Goal: Information Seeking & Learning: Learn about a topic

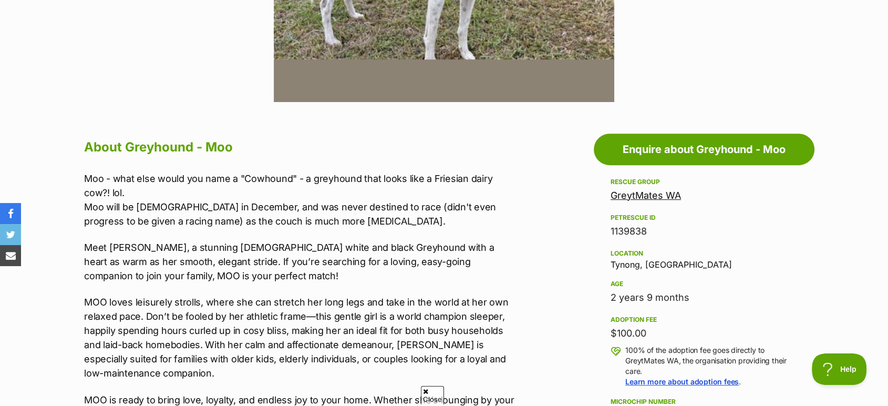
scroll to position [458, 0]
drag, startPoint x: 661, startPoint y: 263, endPoint x: 614, endPoint y: 260, distance: 46.9
click at [614, 260] on div "Location Tynong, VIC" at bounding box center [704, 257] width 187 height 22
click at [662, 263] on div "Location Tynong, VIC" at bounding box center [704, 257] width 187 height 22
drag, startPoint x: 662, startPoint y: 263, endPoint x: 611, endPoint y: 265, distance: 51.0
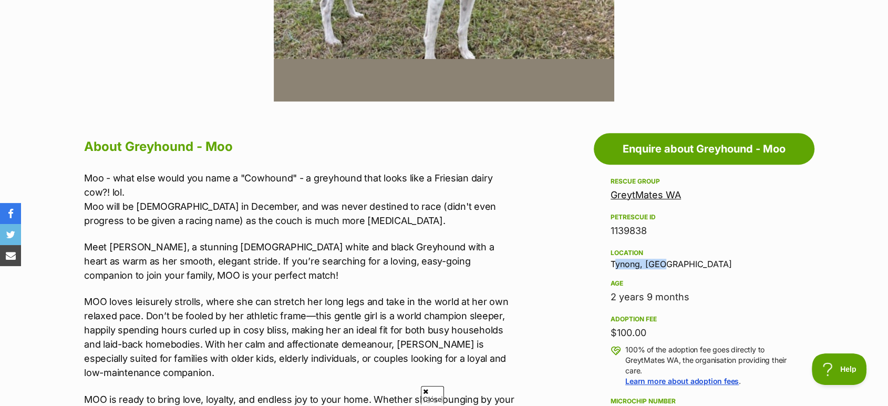
click at [611, 265] on div "Location Tynong, VIC" at bounding box center [704, 257] width 187 height 22
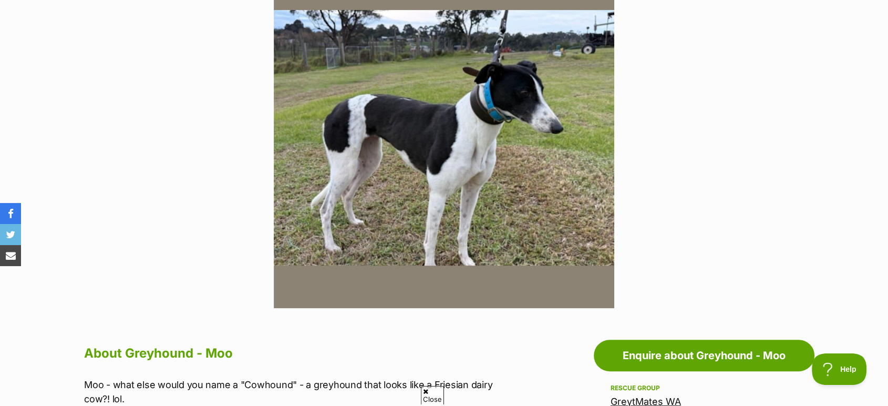
scroll to position [250, 0]
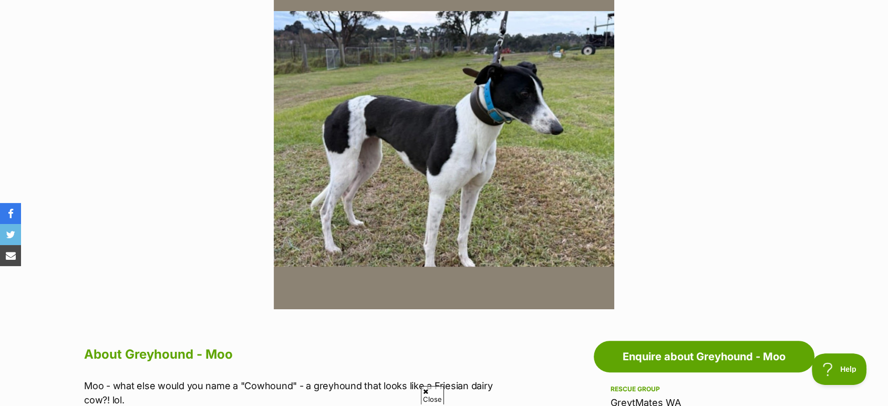
click at [155, 192] on section "Available 1 of 1 images Next Prev 1" at bounding box center [444, 131] width 599 height 356
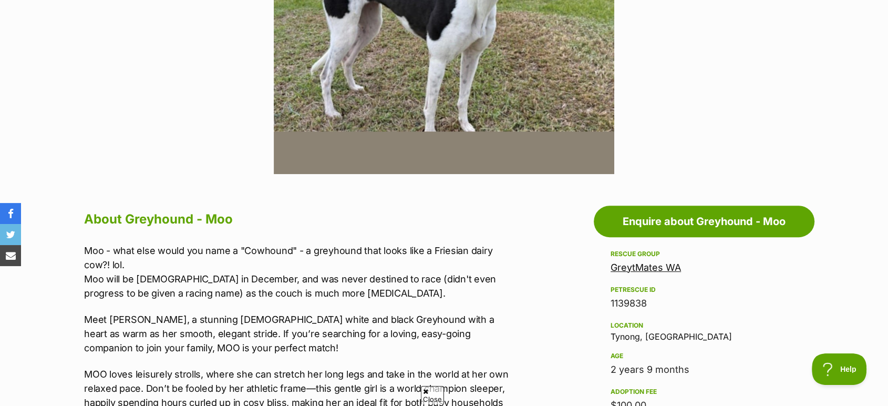
scroll to position [0, 0]
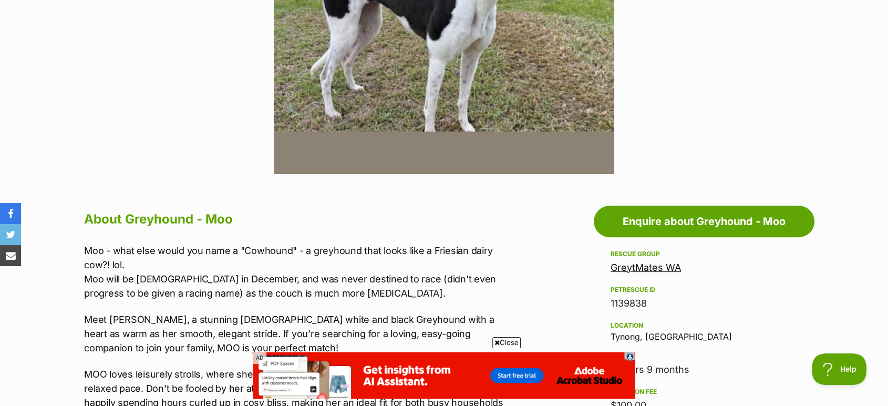
click at [283, 228] on h2 "About Greyhound - Moo" at bounding box center [301, 219] width 434 height 23
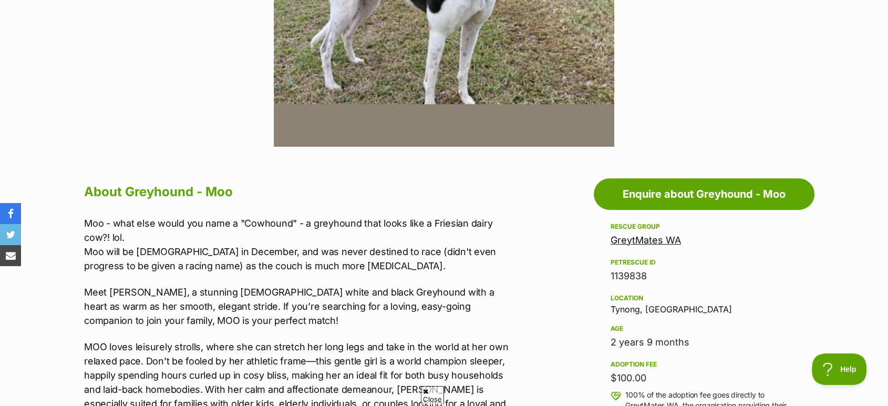
scroll to position [414, 0]
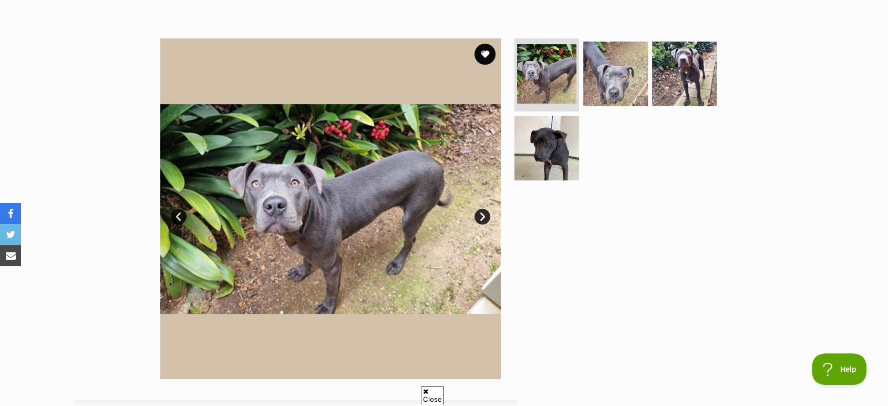
scroll to position [181, 0]
click at [484, 215] on link "Next" at bounding box center [483, 216] width 16 height 16
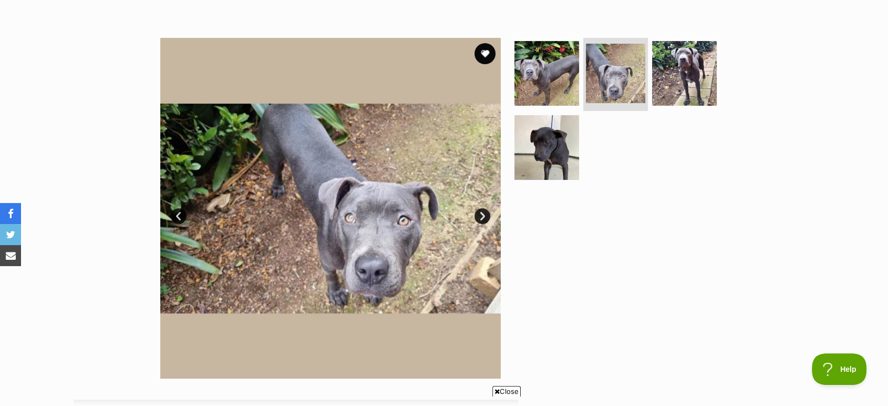
click at [484, 215] on link "Next" at bounding box center [483, 216] width 16 height 16
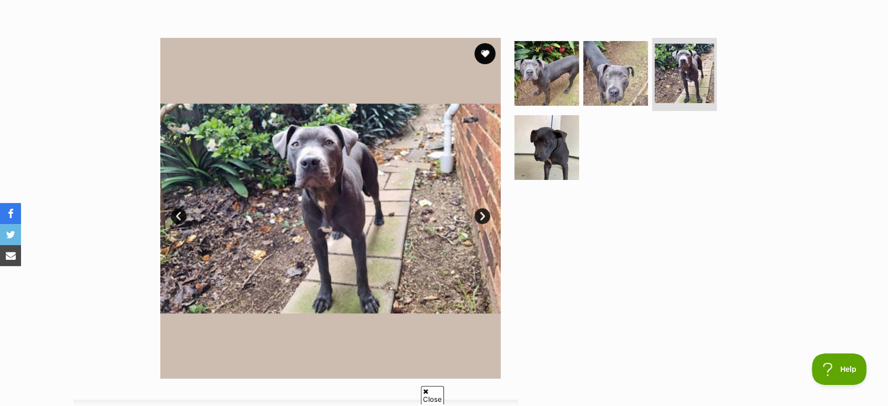
click at [484, 215] on link "Next" at bounding box center [483, 216] width 16 height 16
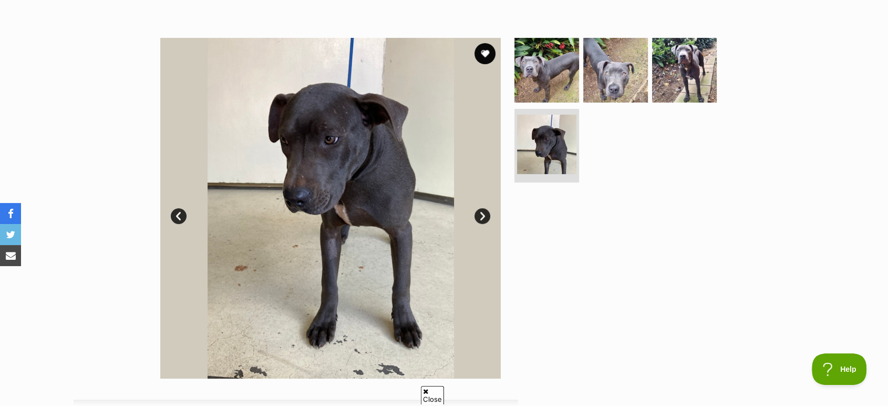
click at [484, 215] on link "Next" at bounding box center [483, 216] width 16 height 16
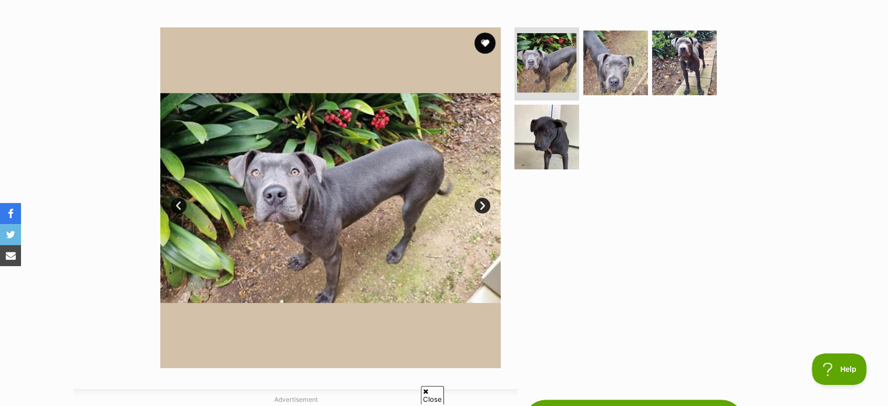
scroll to position [192, 0]
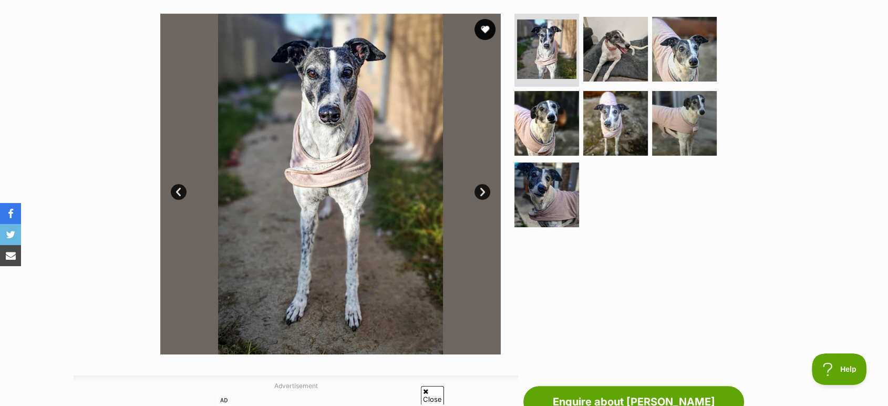
scroll to position [198, 0]
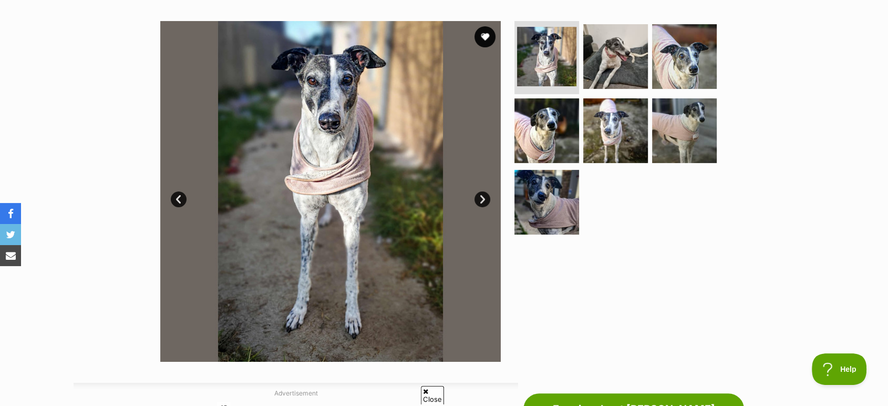
drag, startPoint x: 430, startPoint y: 0, endPoint x: 71, endPoint y: 141, distance: 386.3
click at [71, 141] on div "Available 1 of 7 images 1 of 7 images 1 of 7 images 1 of 7 images 1 of 7 images…" at bounding box center [444, 183] width 888 height 356
click at [628, 149] on img at bounding box center [616, 131] width 68 height 68
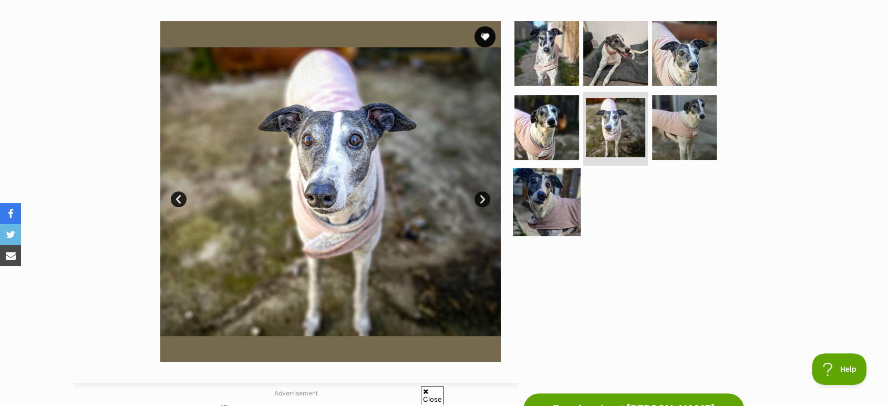
click at [551, 193] on img at bounding box center [547, 202] width 68 height 68
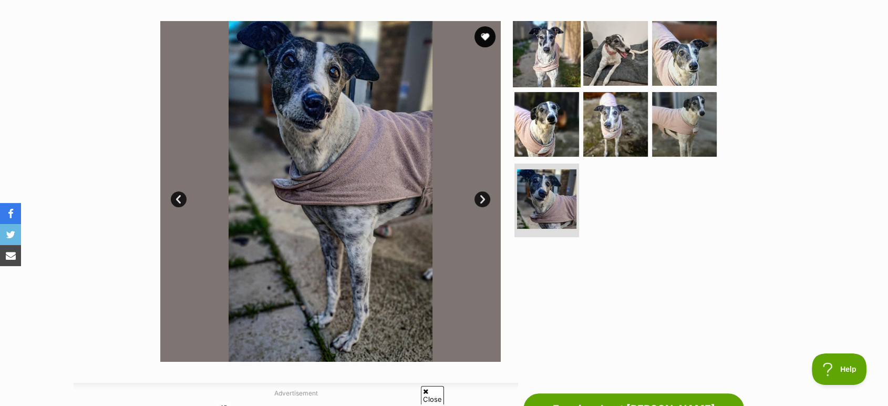
click at [555, 68] on img at bounding box center [547, 53] width 68 height 68
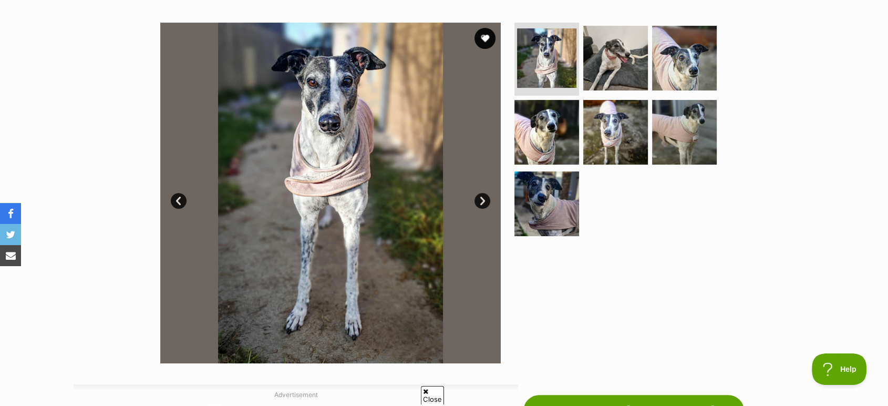
scroll to position [196, 0]
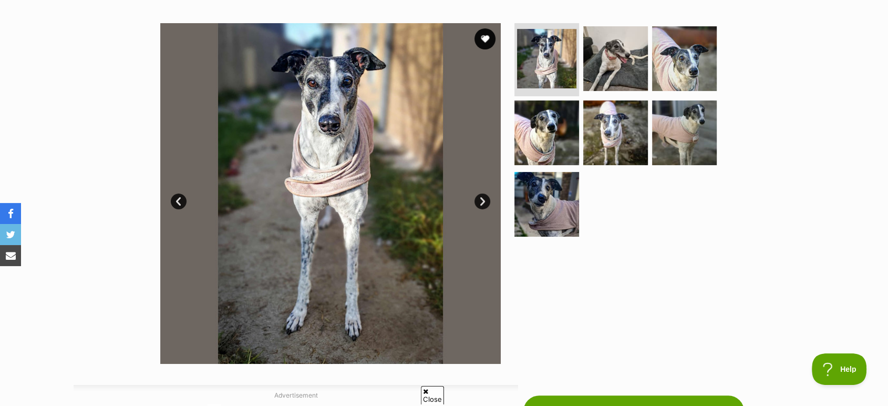
click at [482, 203] on link "Next" at bounding box center [483, 201] width 16 height 16
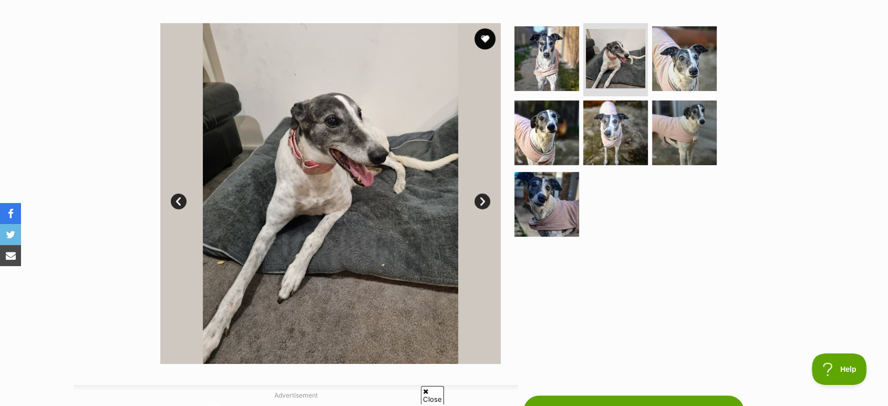
click at [482, 203] on link "Next" at bounding box center [483, 201] width 16 height 16
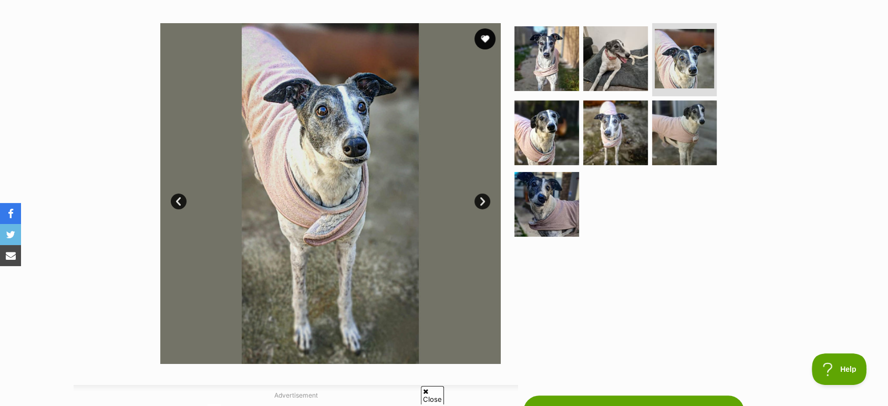
click at [482, 203] on link "Next" at bounding box center [483, 201] width 16 height 16
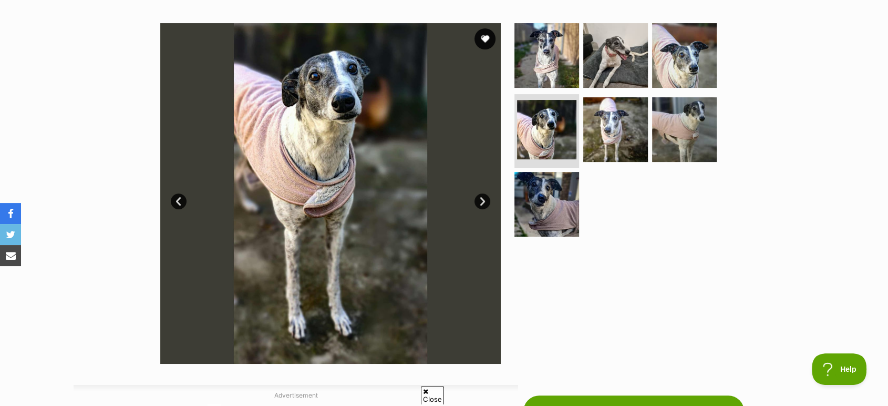
click at [482, 203] on link "Next" at bounding box center [483, 201] width 16 height 16
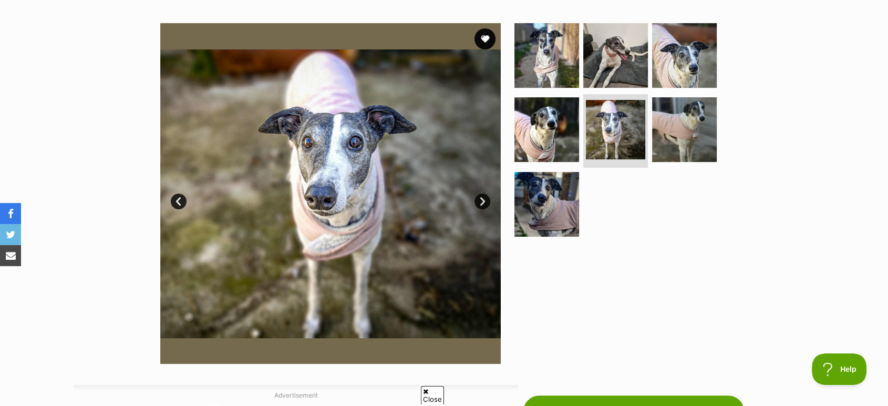
click at [482, 203] on link "Next" at bounding box center [483, 201] width 16 height 16
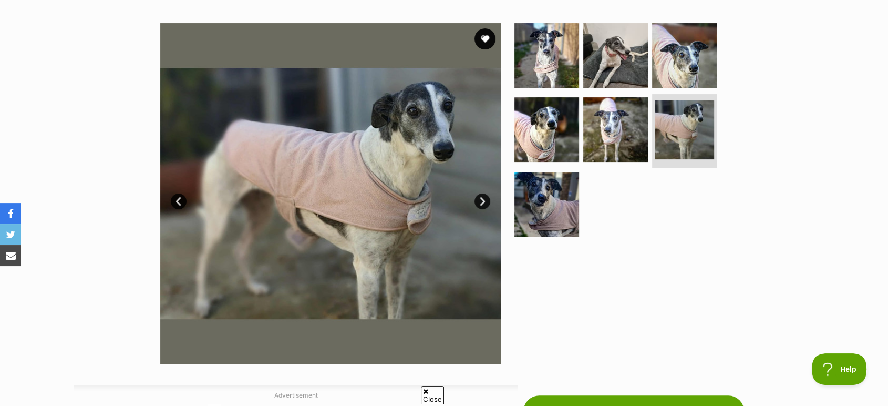
click at [482, 203] on link "Next" at bounding box center [483, 201] width 16 height 16
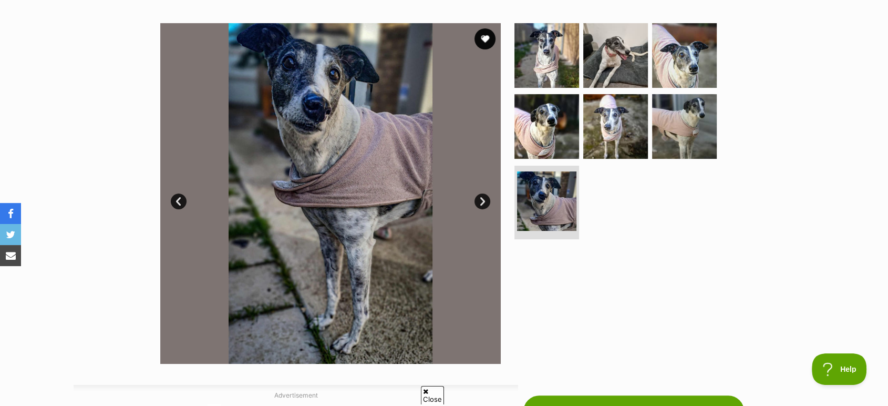
click at [482, 203] on link "Next" at bounding box center [483, 201] width 16 height 16
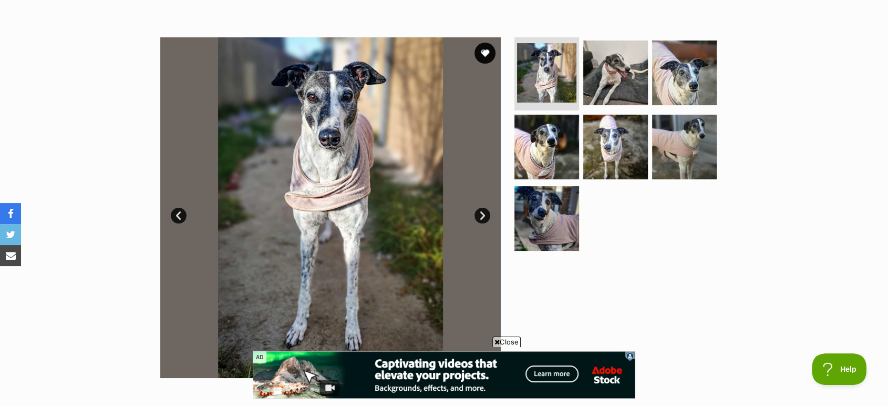
scroll to position [182, 0]
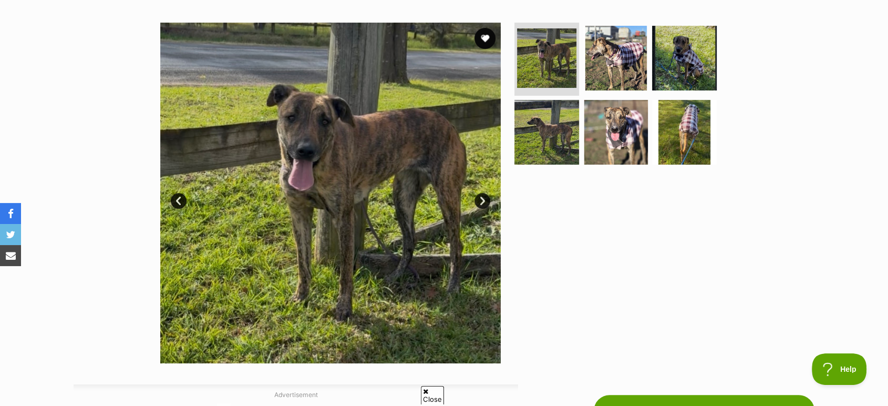
scroll to position [215, 0]
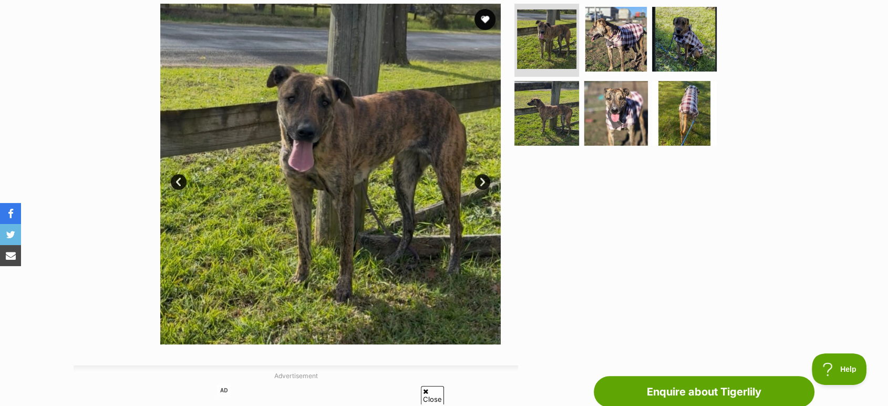
click at [486, 184] on link "Next" at bounding box center [483, 182] width 16 height 16
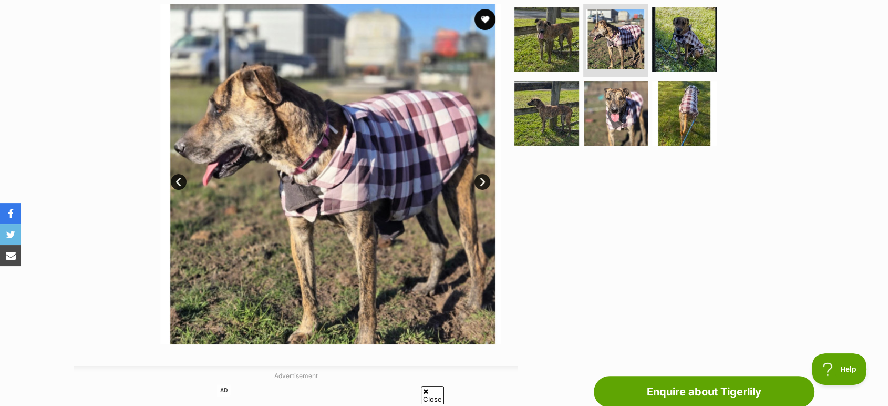
click at [486, 184] on link "Next" at bounding box center [483, 182] width 16 height 16
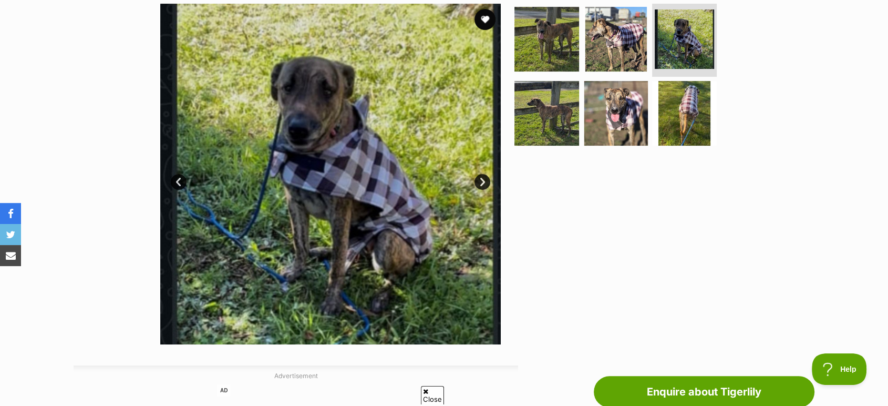
click at [486, 184] on link "Next" at bounding box center [483, 182] width 16 height 16
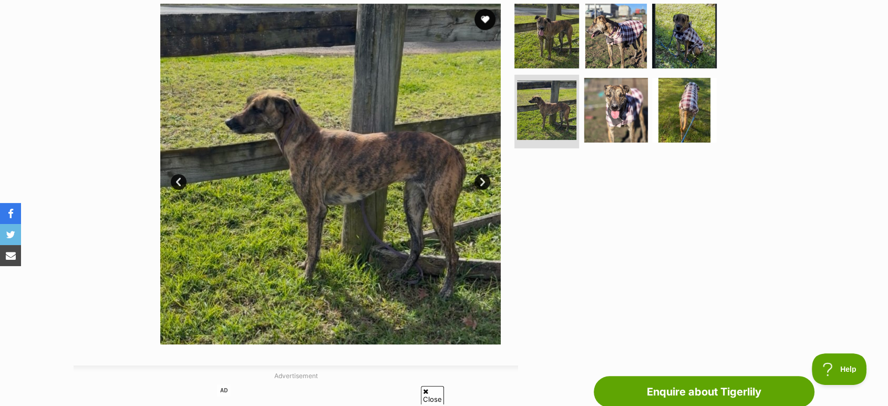
click at [486, 184] on link "Next" at bounding box center [483, 182] width 16 height 16
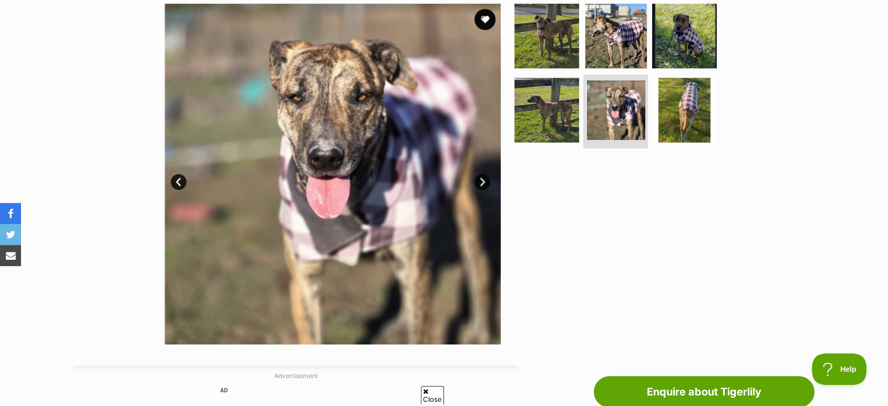
click at [486, 184] on link "Next" at bounding box center [483, 182] width 16 height 16
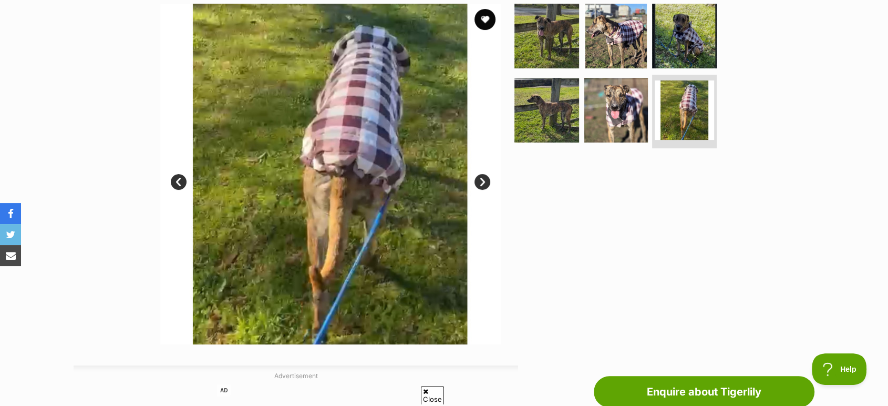
click at [486, 184] on link "Next" at bounding box center [483, 182] width 16 height 16
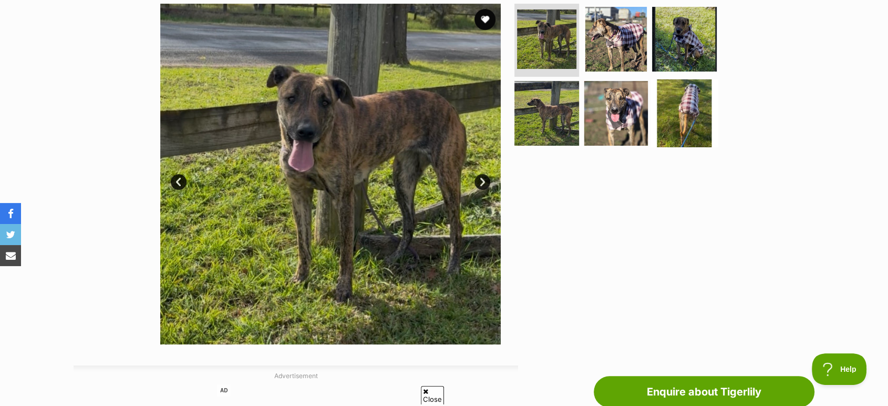
click at [682, 127] on img at bounding box center [685, 113] width 68 height 68
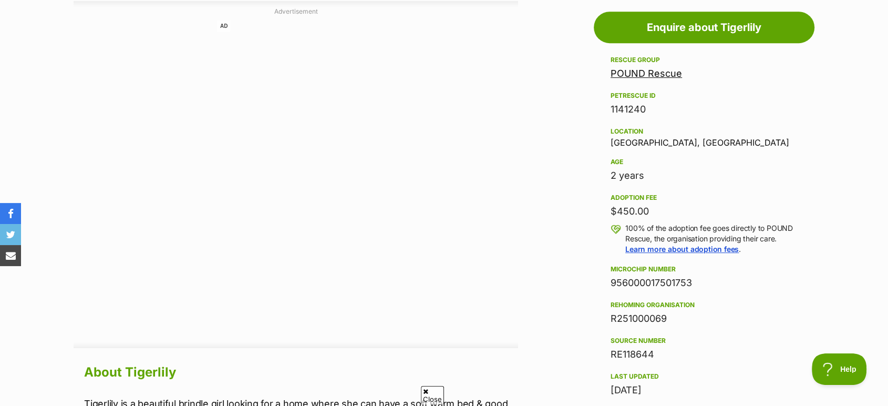
scroll to position [569, 0]
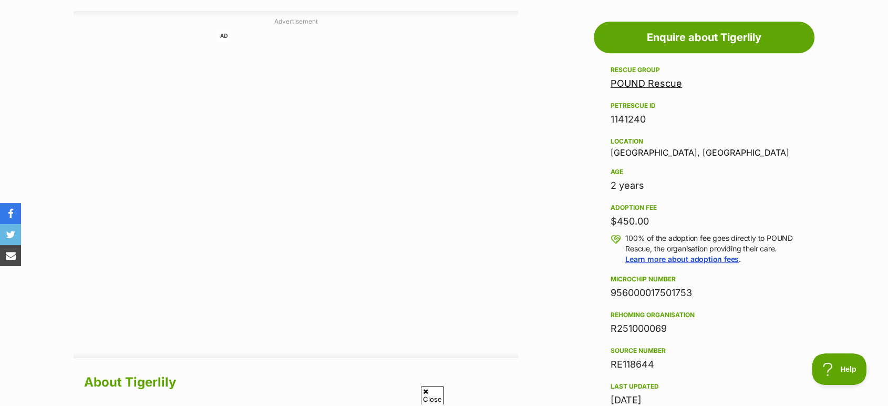
click at [649, 87] on link "POUND Rescue" at bounding box center [646, 83] width 71 height 11
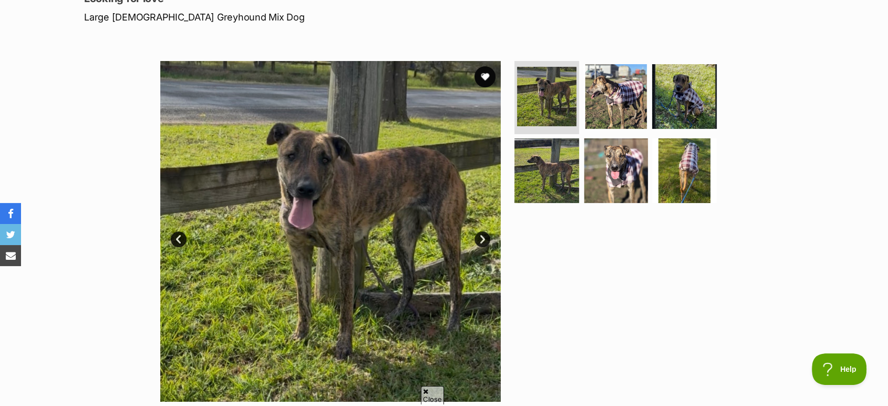
scroll to position [157, 0]
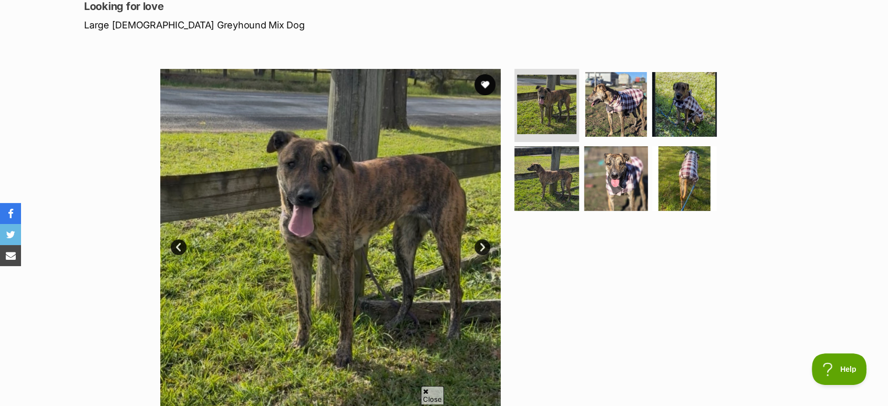
scroll to position [159, 0]
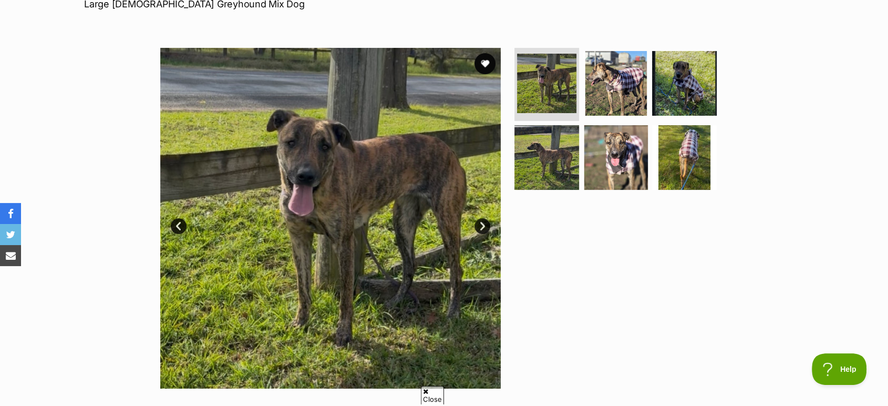
scroll to position [170, 0]
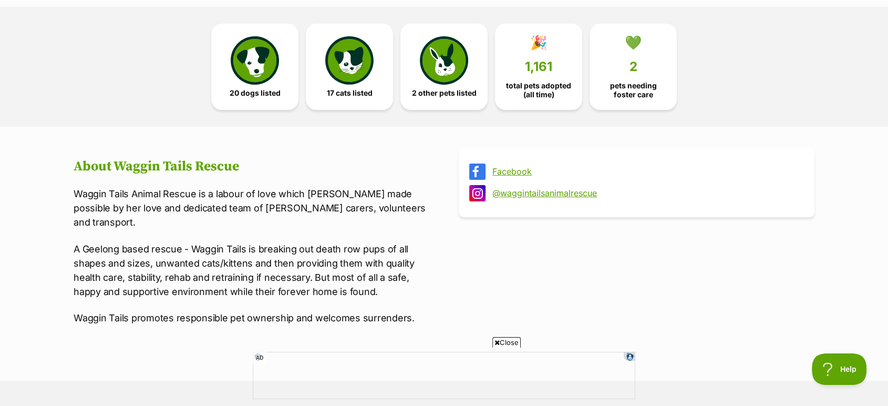
scroll to position [270, 0]
click at [531, 194] on link "@waggintailsanimalrescue" at bounding box center [645, 192] width 307 height 9
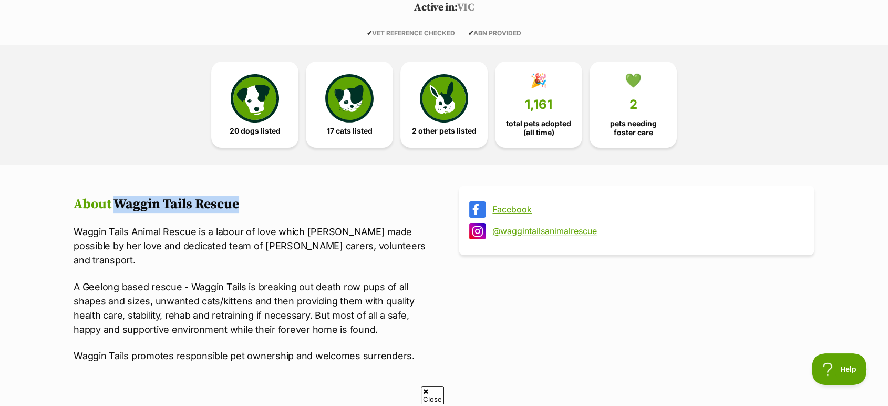
scroll to position [0, 0]
drag, startPoint x: 241, startPoint y: 204, endPoint x: 118, endPoint y: 199, distance: 123.6
click at [118, 199] on h2 "About Waggin Tails Rescue" at bounding box center [252, 205] width 356 height 16
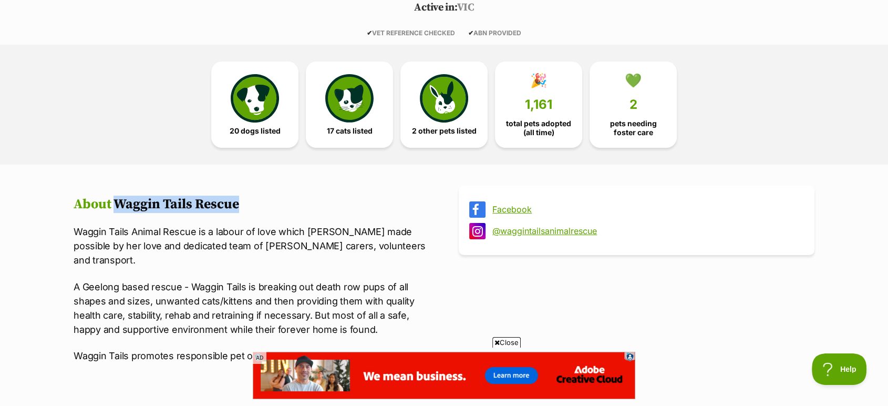
click at [263, 205] on h2 "About Waggin Tails Rescue" at bounding box center [252, 205] width 356 height 16
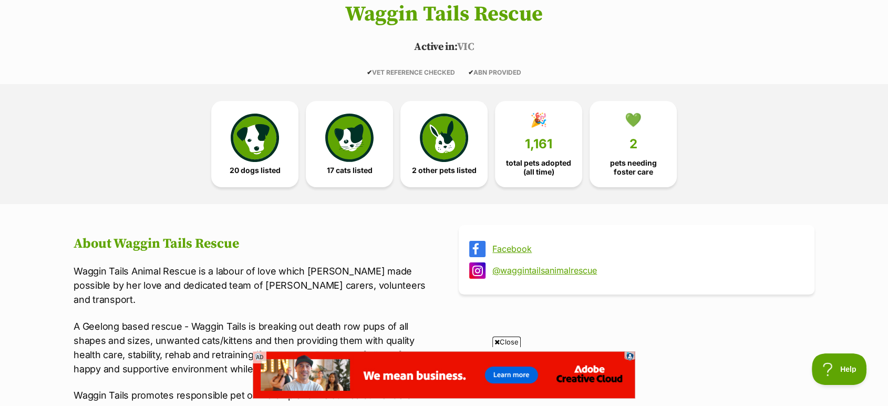
scroll to position [191, 0]
click at [263, 137] on img at bounding box center [255, 136] width 48 height 48
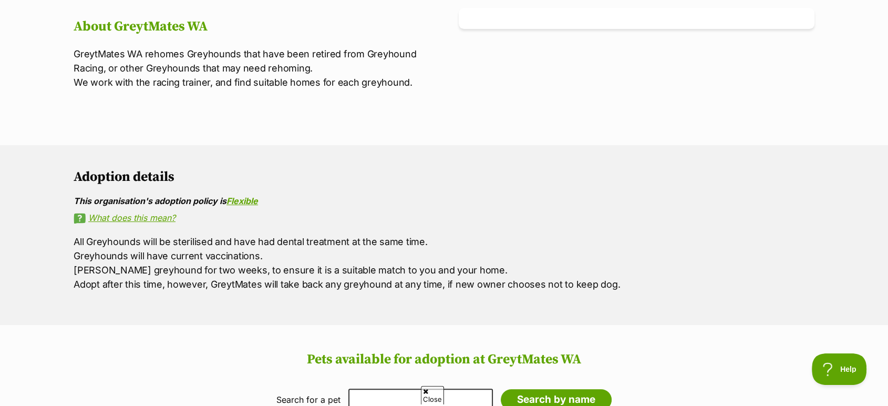
scroll to position [396, 0]
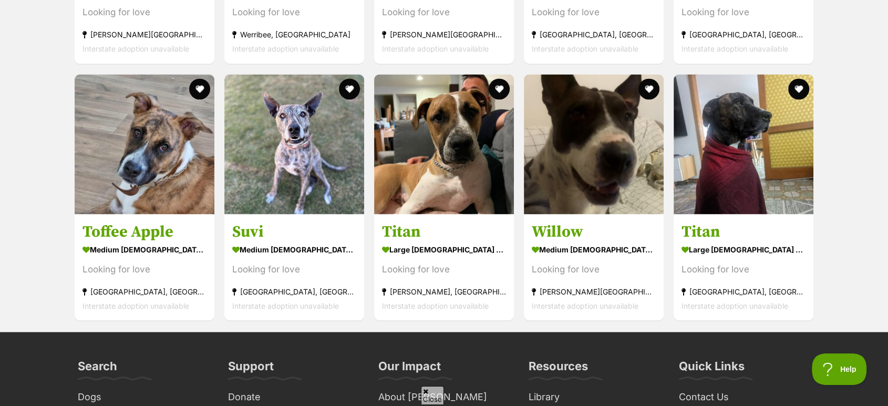
scroll to position [1791, 0]
